Goal: Ask a question

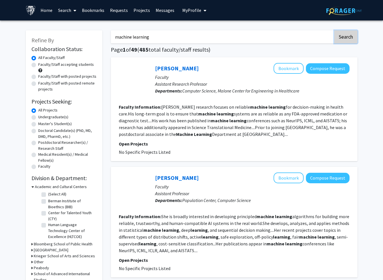
click at [353, 37] on button "Search" at bounding box center [345, 36] width 23 height 13
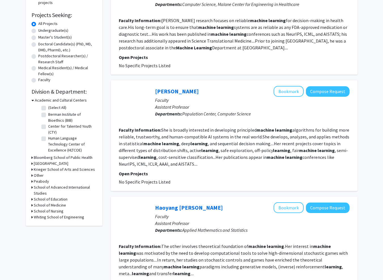
scroll to position [28, 0]
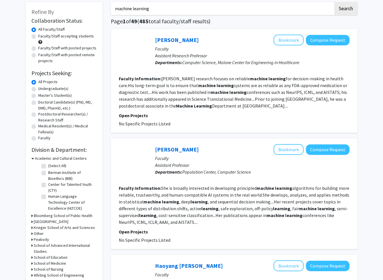
click at [49, 48] on label "Faculty/Staff with posted projects" at bounding box center [67, 48] width 58 height 6
click at [42, 48] on input "Faculty/Staff with posted projects" at bounding box center [40, 47] width 4 height 4
radio input "true"
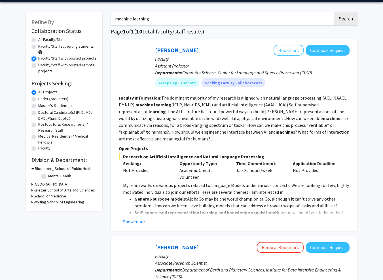
scroll to position [28, 0]
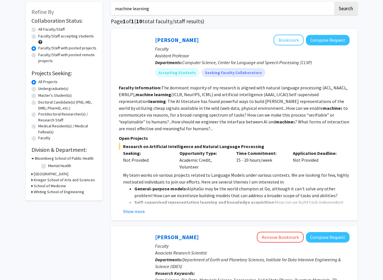
click at [74, 37] on label "Faculty/Staff accepting students" at bounding box center [66, 36] width 56 height 6
click at [42, 37] on input "Faculty/Staff accepting students" at bounding box center [40, 35] width 4 height 4
radio input "true"
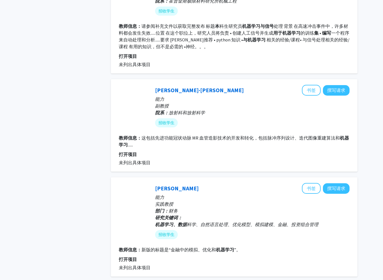
scroll to position [891, 0]
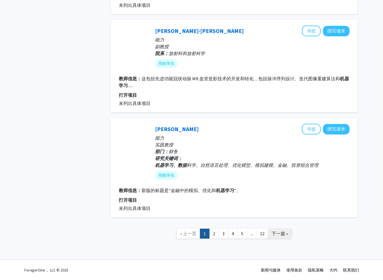
click at [281, 235] on span "下一篇 »" at bounding box center [280, 234] width 16 height 6
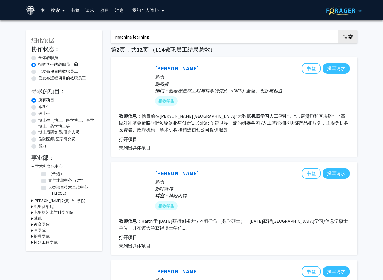
scroll to position [11, 0]
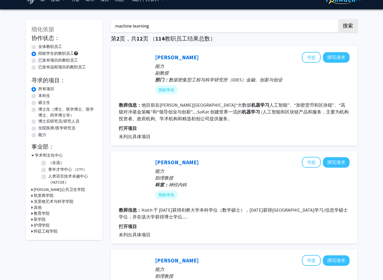
click at [53, 58] on label "已发布项目的教职员工" at bounding box center [58, 60] width 40 height 6
click at [42, 58] on input "已发布项目的教职员工" at bounding box center [40, 59] width 4 height 4
radio input "true"
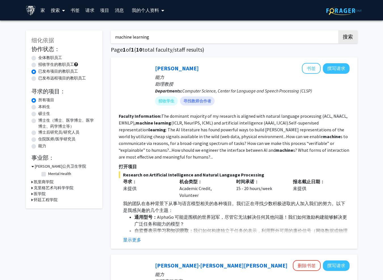
click at [59, 64] on label "招收学生的教职员工" at bounding box center [56, 65] width 36 height 6
click at [42, 64] on input "招收学生的教职员工" at bounding box center [40, 64] width 4 height 4
radio input "true"
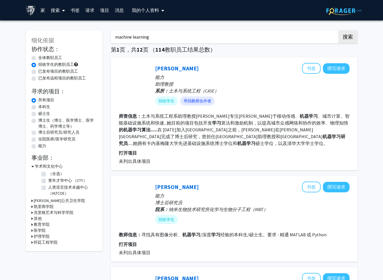
click at [53, 74] on label "已发布项目的教职员工" at bounding box center [58, 71] width 40 height 6
click at [42, 72] on input "已发布项目的教职员工" at bounding box center [40, 70] width 4 height 4
radio input "true"
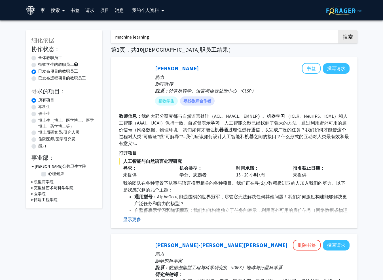
click at [134, 218] on button "显示更多" at bounding box center [132, 219] width 18 height 7
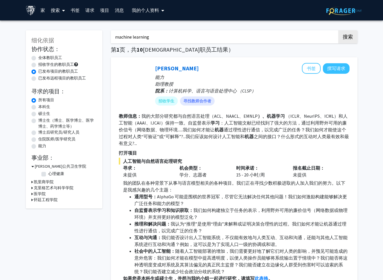
click at [52, 65] on label "招收学生的教职员工" at bounding box center [56, 65] width 36 height 6
click at [42, 65] on input "招收学生的教职员工" at bounding box center [40, 64] width 4 height 4
radio input "true"
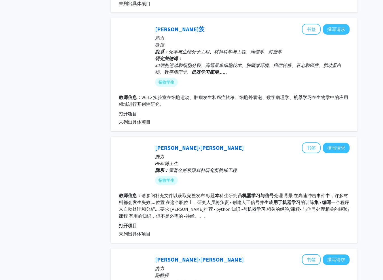
scroll to position [766, 0]
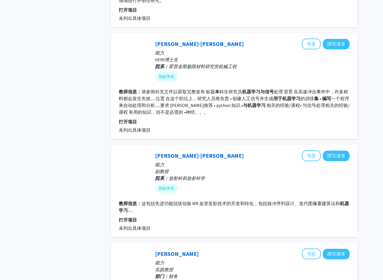
click at [194, 114] on section "教师信息： 请参阅补充文件以获取完整发布 标题 本 科生研究员 机器学习与信号 处理 背景 在高速冲击事件中，许多材料都会发生失效......位置 在这个职位…" at bounding box center [234, 101] width 231 height 27
click at [333, 48] on button "撰写请求" at bounding box center [336, 44] width 27 height 10
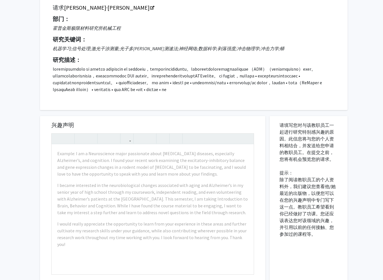
scroll to position [85, 0]
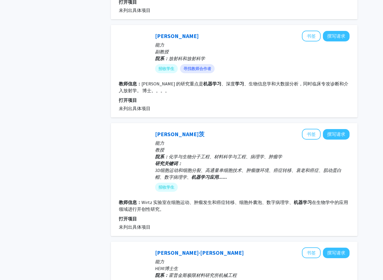
scroll to position [567, 0]
